Goal: Task Accomplishment & Management: Use online tool/utility

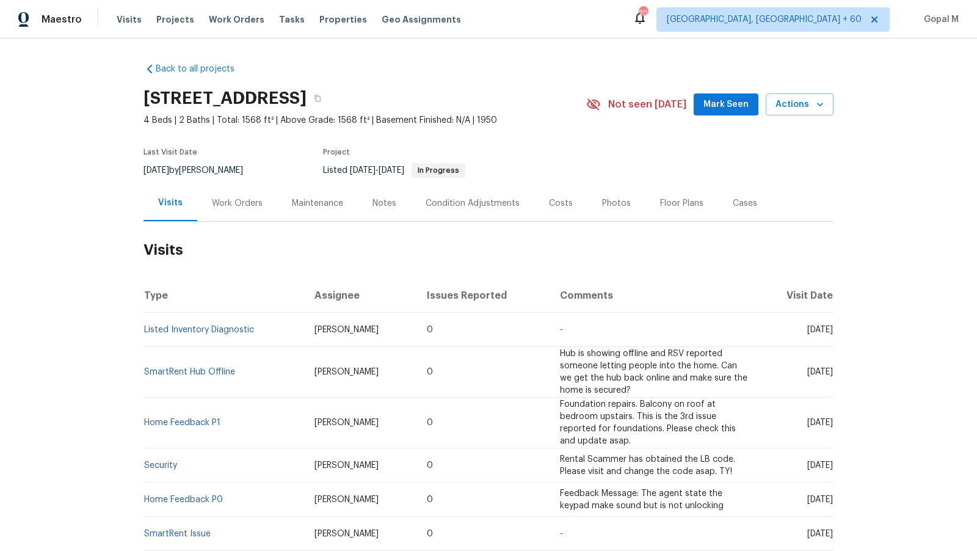
click at [257, 195] on div "Work Orders" at bounding box center [237, 203] width 80 height 36
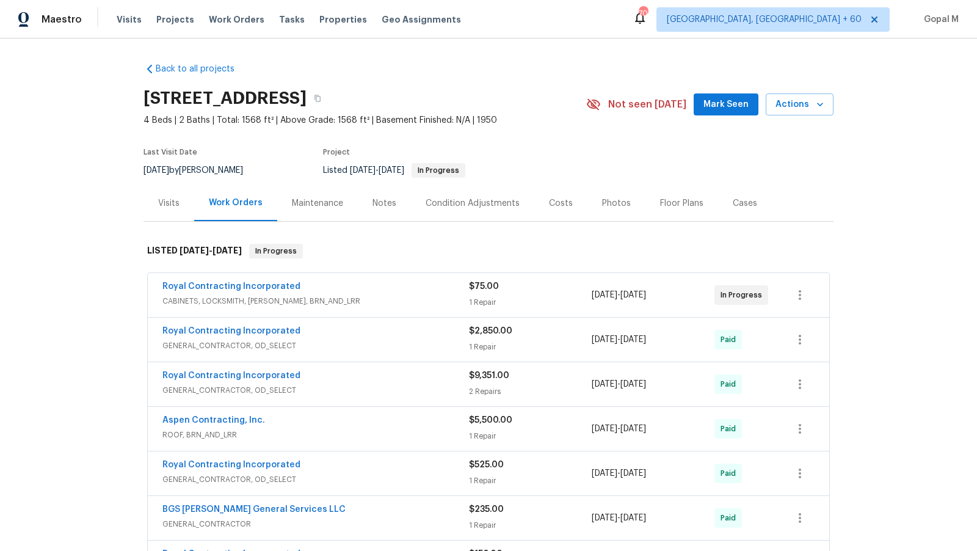
click at [403, 292] on div "Royal Contracting Incorporated" at bounding box center [315, 287] width 307 height 15
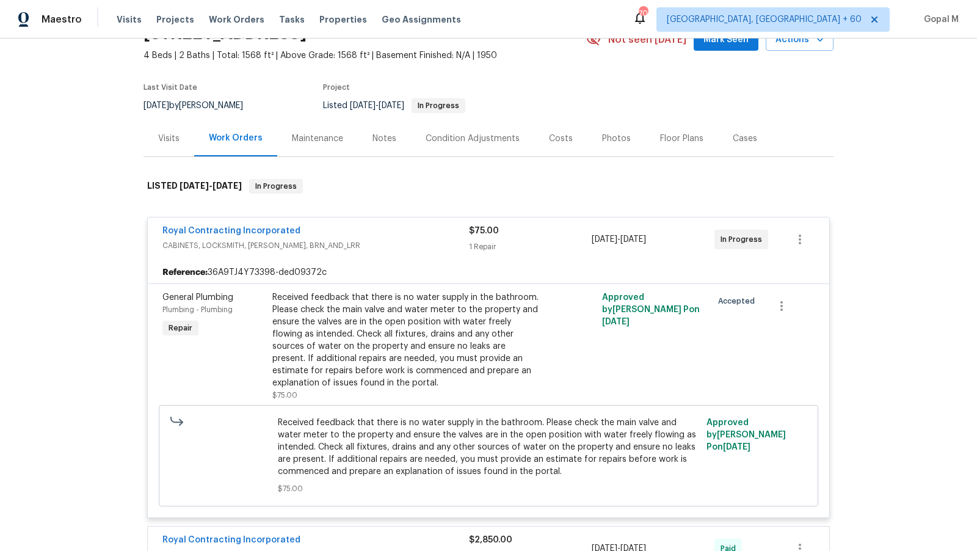
scroll to position [87, 0]
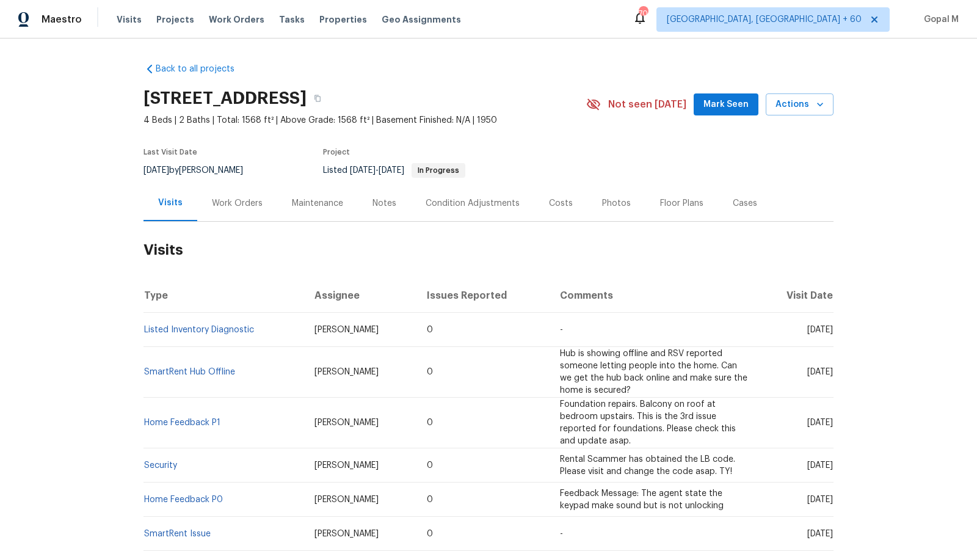
click at [236, 207] on div "Work Orders" at bounding box center [237, 203] width 51 height 12
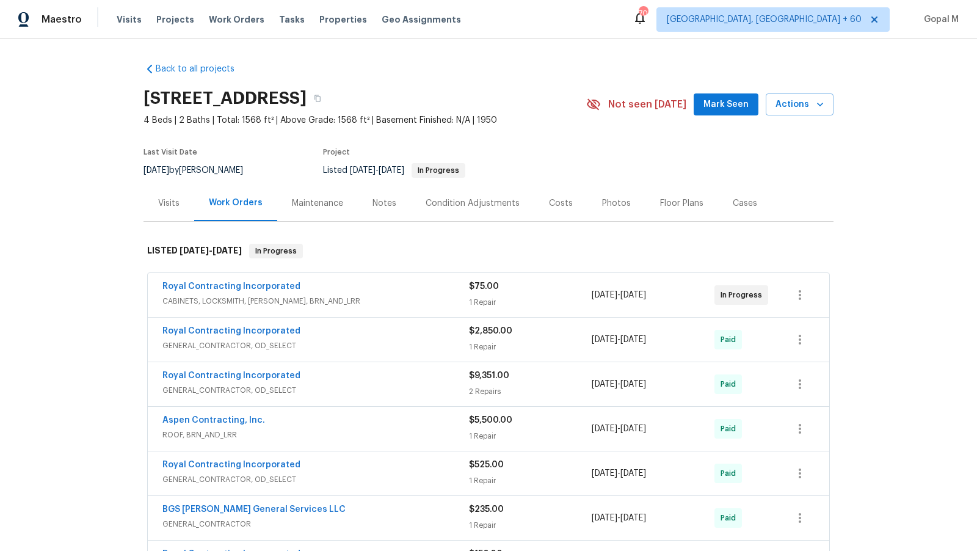
click at [410, 293] on div "Royal Contracting Incorporated" at bounding box center [315, 287] width 307 height 15
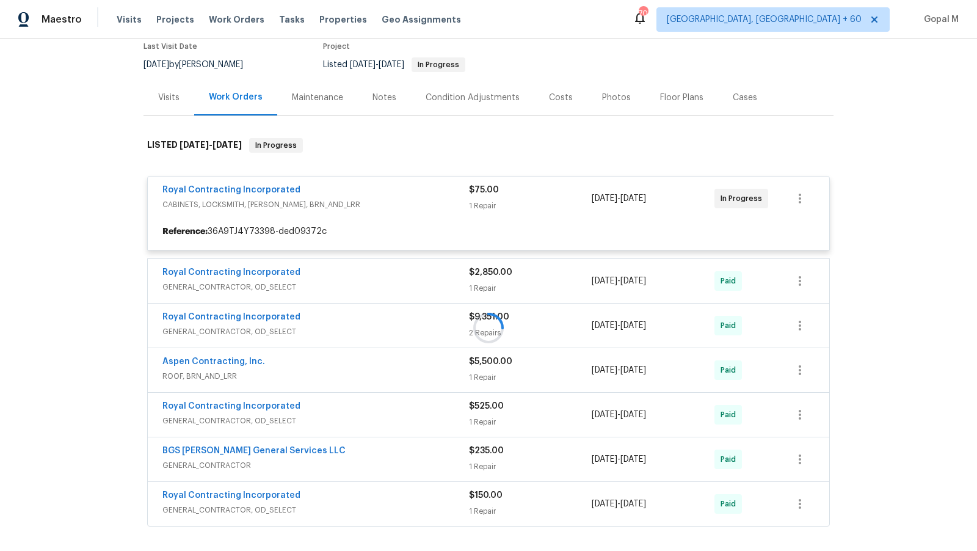
scroll to position [110, 0]
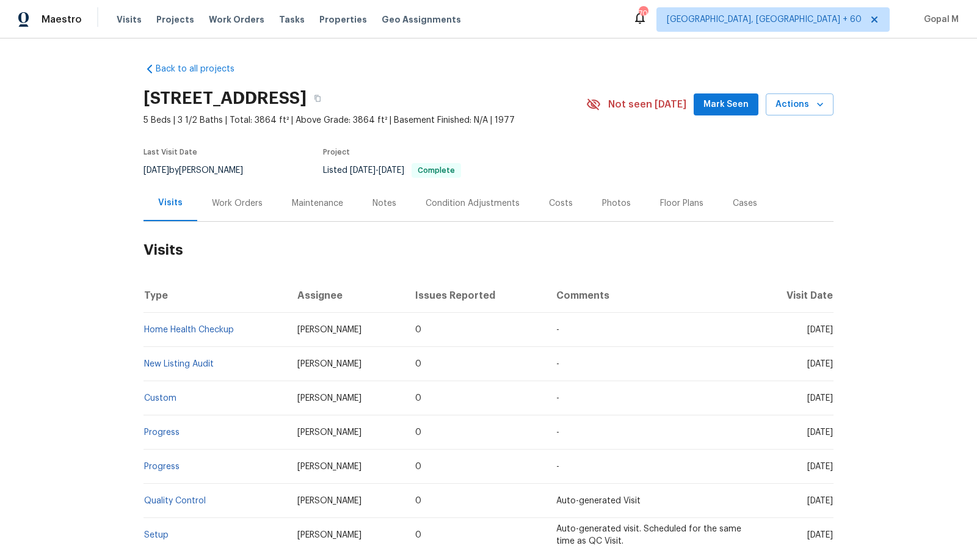
click at [242, 211] on div "Work Orders" at bounding box center [237, 203] width 80 height 36
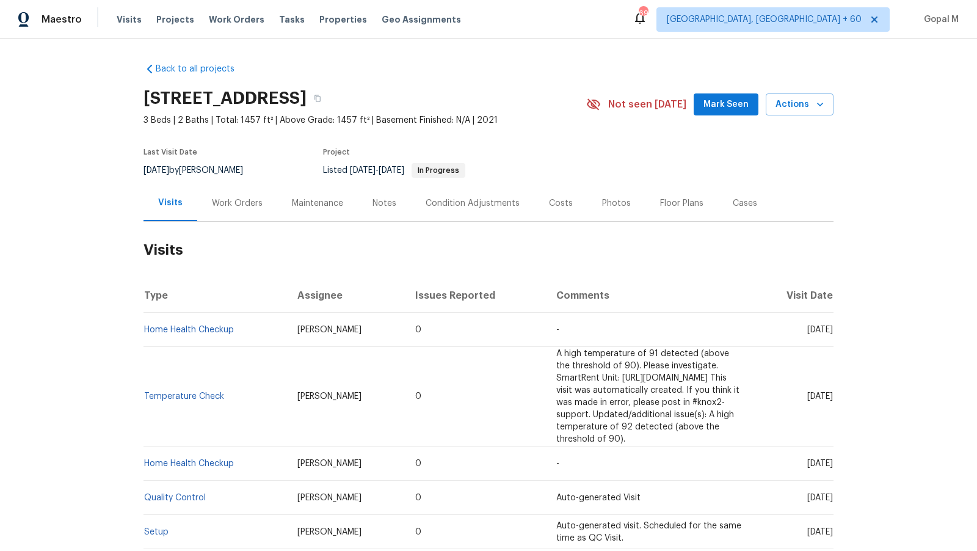
click at [252, 205] on div "Work Orders" at bounding box center [237, 203] width 51 height 12
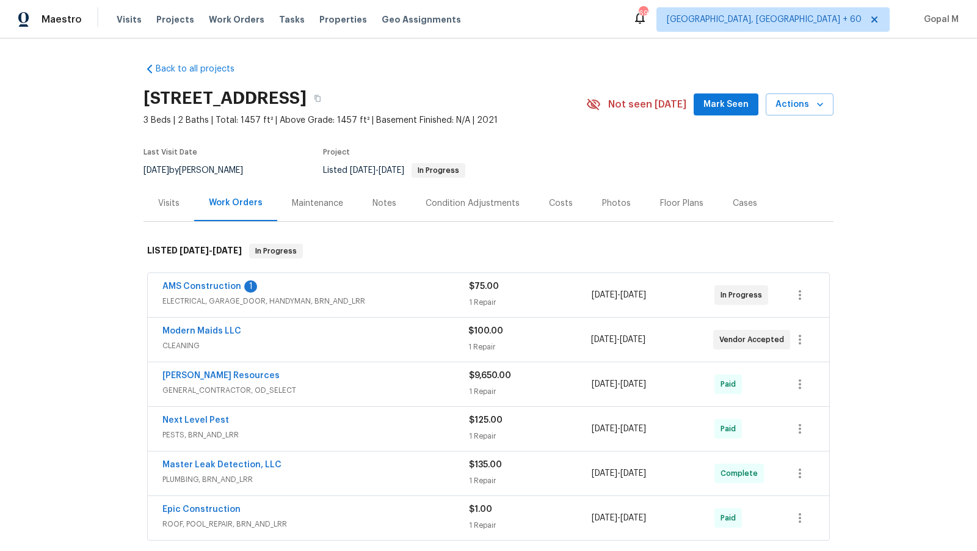
click at [397, 286] on div "AMS Construction 1" at bounding box center [315, 287] width 307 height 15
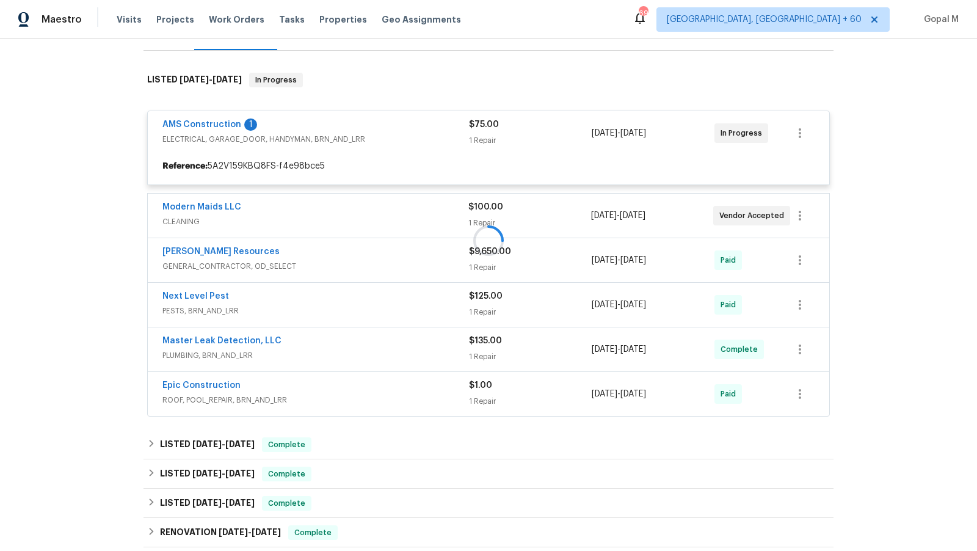
scroll to position [174, 0]
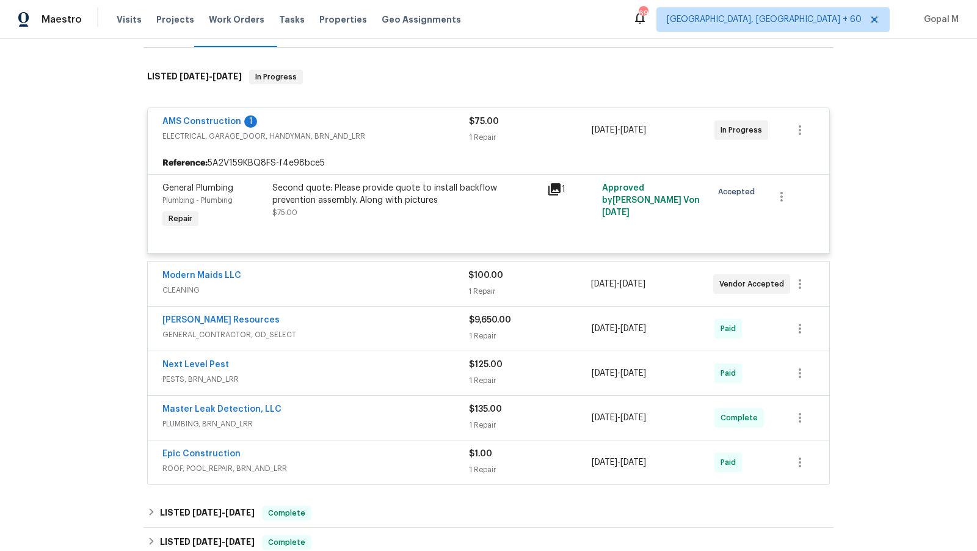
click at [402, 285] on span "CLEANING" at bounding box center [315, 290] width 306 height 12
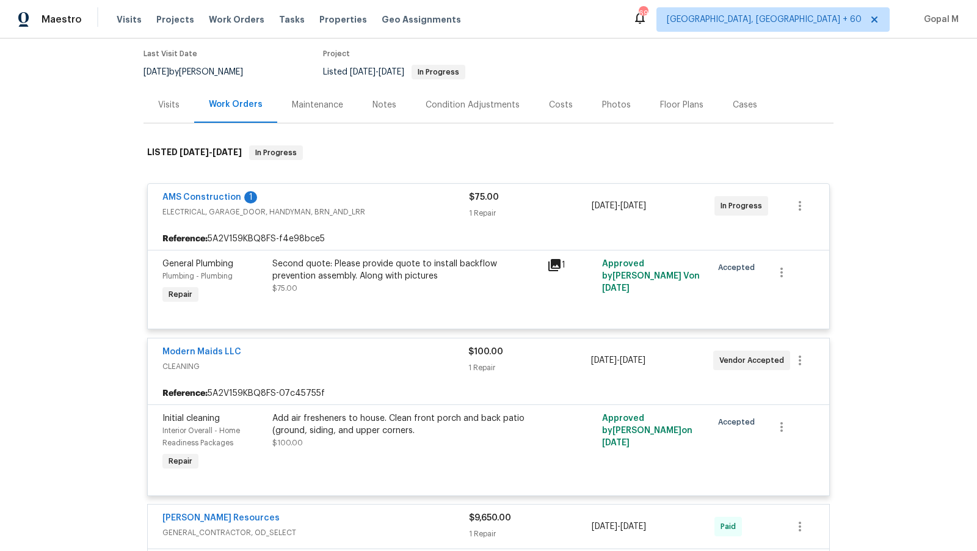
scroll to position [97, 0]
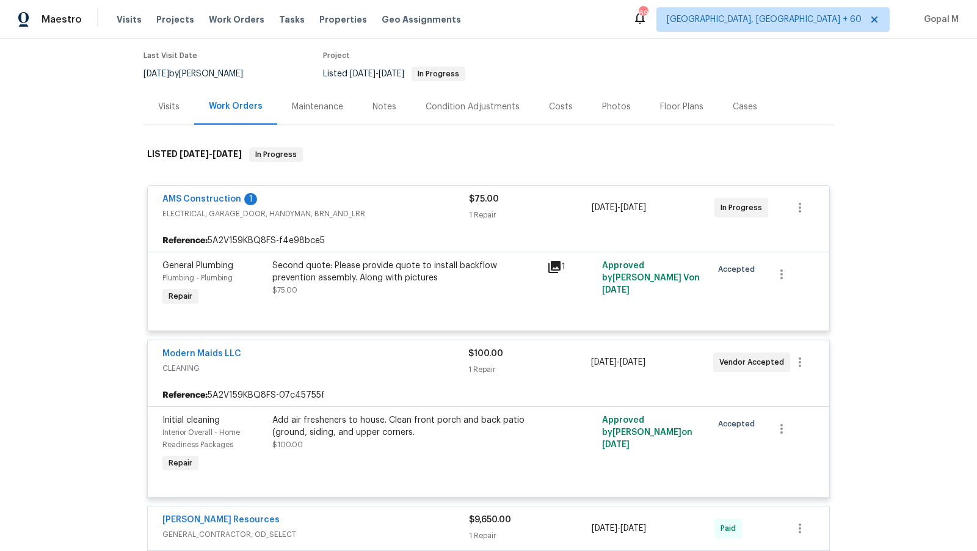
click at [500, 283] on div "Second quote: Please provide quote to install backflow prevention assembly. Alo…" at bounding box center [406, 278] width 268 height 37
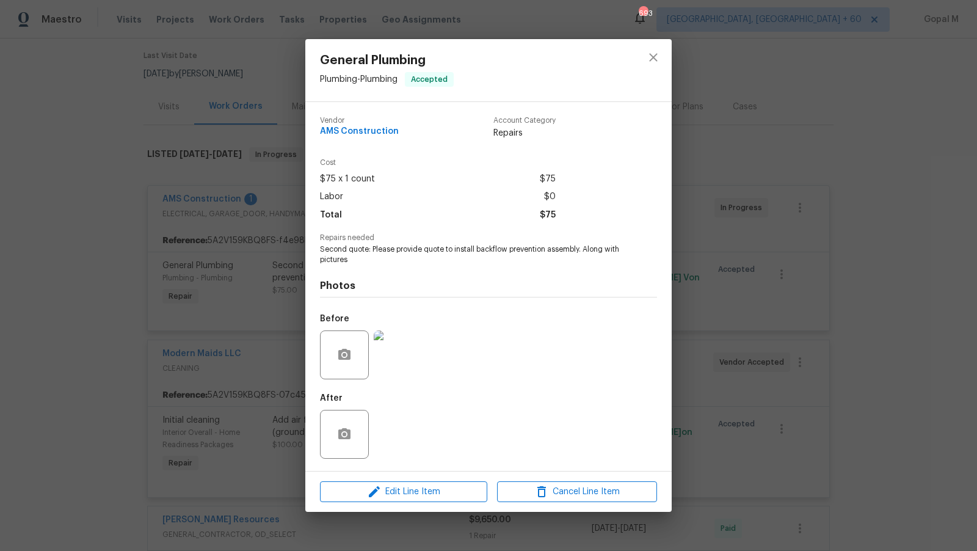
click at [213, 129] on div "General Plumbing Plumbing - Plumbing Accepted Vendor AMS Construction Account C…" at bounding box center [488, 275] width 977 height 551
